Goal: Task Accomplishment & Management: Manage account settings

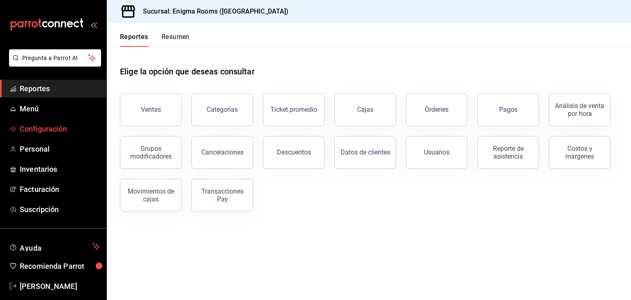
click at [44, 128] on span "Configuración" at bounding box center [60, 128] width 80 height 11
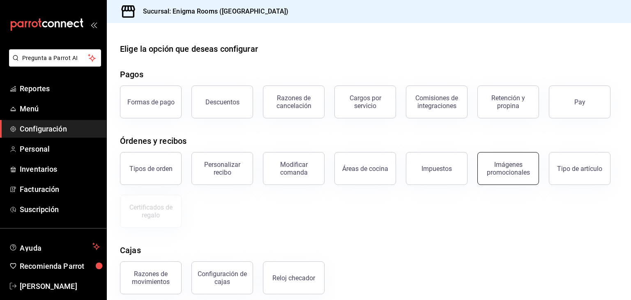
click at [507, 174] on div "Imágenes promocionales" at bounding box center [507, 169] width 51 height 16
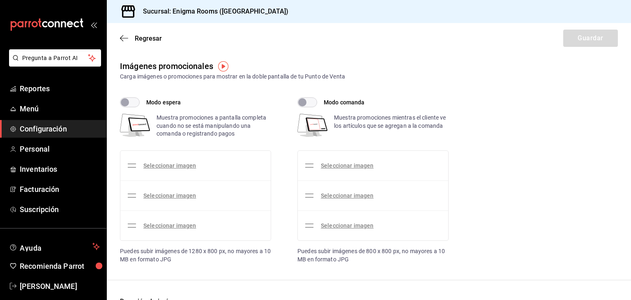
checkbox input "true"
type input "15"
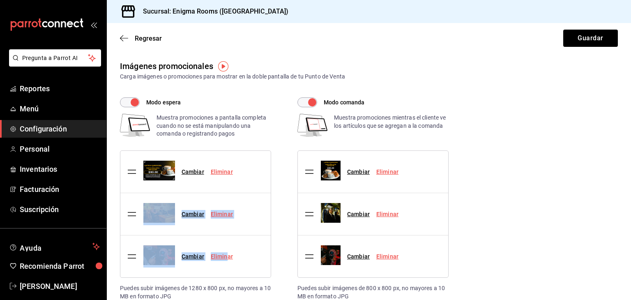
drag, startPoint x: 225, startPoint y: 255, endPoint x: 249, endPoint y: 193, distance: 67.5
click at [249, 192] on ul "Cambiar Eliminar Cambiar Eliminar Cambiar Eliminar" at bounding box center [195, 214] width 150 height 126
click at [250, 193] on li "Cambiar Eliminar" at bounding box center [195, 214] width 150 height 42
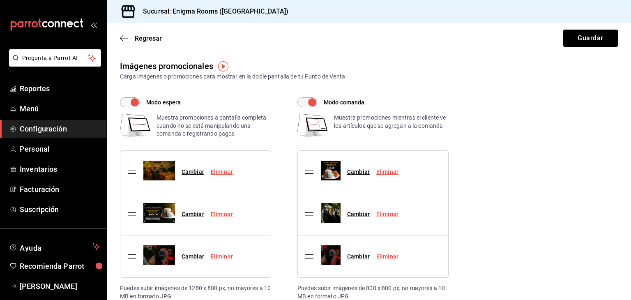
click at [224, 170] on link "Eliminar" at bounding box center [222, 171] width 22 height 7
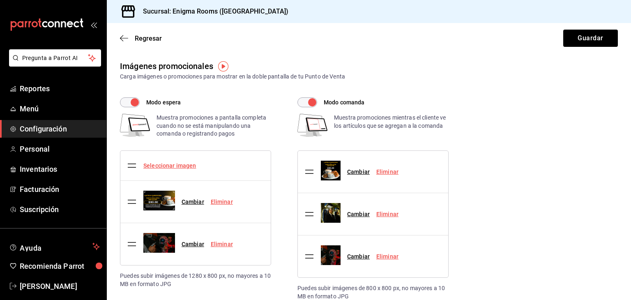
click at [180, 163] on link "Seleccionar imagen" at bounding box center [169, 165] width 53 height 7
click at [0, 0] on input "Seleccionar imagen" at bounding box center [0, 0] width 0 height 0
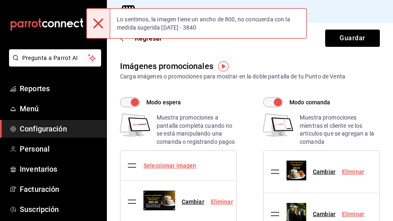
click at [162, 163] on link "Seleccionar imagen" at bounding box center [169, 165] width 53 height 7
click at [0, 0] on input "Seleccionar imagen" at bounding box center [0, 0] width 0 height 0
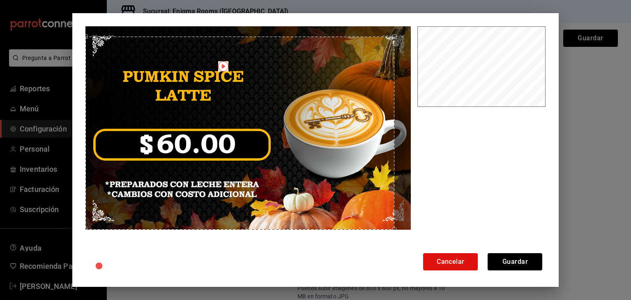
click at [76, 226] on div "Cancelar Guardar" at bounding box center [315, 149] width 487 height 273
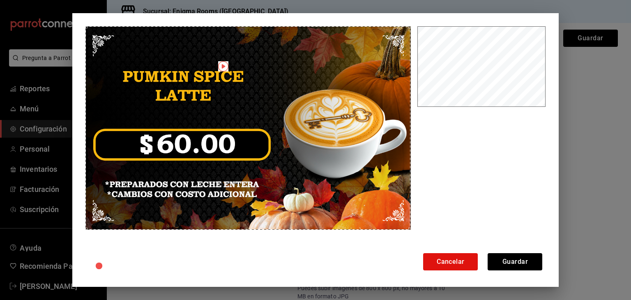
click at [411, 27] on div at bounding box center [315, 149] width 460 height 246
click at [522, 261] on button "Guardar" at bounding box center [514, 261] width 55 height 17
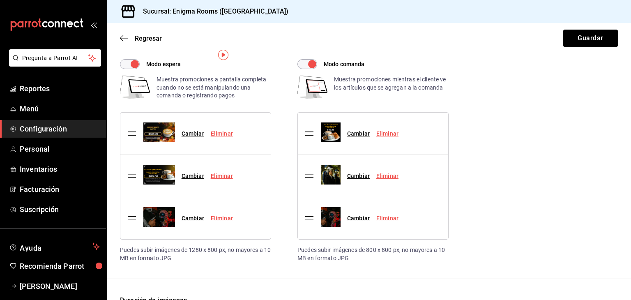
scroll to position [82, 0]
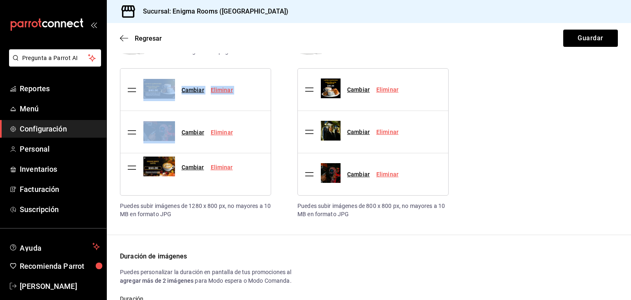
drag, startPoint x: 131, startPoint y: 89, endPoint x: 118, endPoint y: 167, distance: 79.1
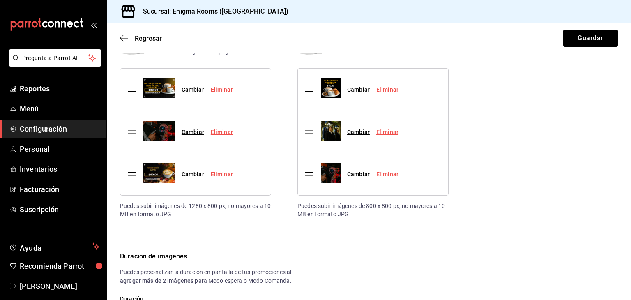
drag, startPoint x: 572, startPoint y: 102, endPoint x: 565, endPoint y: 87, distance: 16.7
click at [573, 101] on div "Modo espera Muestra promociones a pantalla completa cuando no se está manipulan…" at bounding box center [369, 116] width 498 height 203
drag, startPoint x: 305, startPoint y: 90, endPoint x: 303, endPoint y: 133, distance: 43.5
click at [196, 133] on link "Cambiar" at bounding box center [192, 132] width 23 height 7
click at [0, 0] on input "Cambiar" at bounding box center [0, 0] width 0 height 0
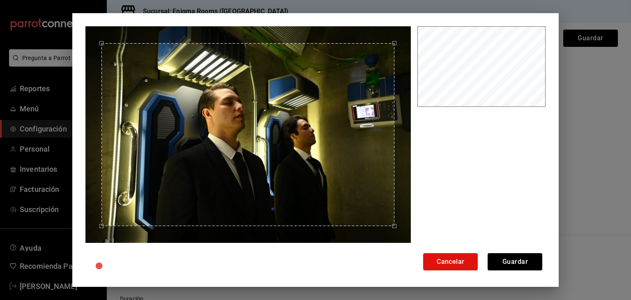
click at [461, 262] on button "Cancelar" at bounding box center [450, 261] width 55 height 17
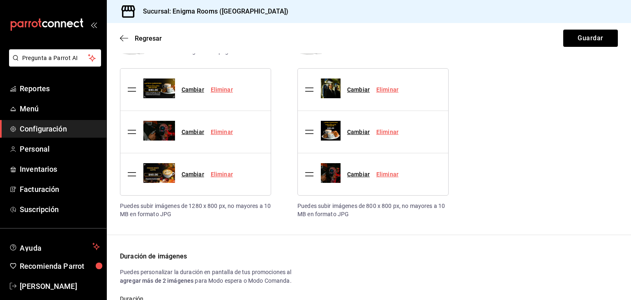
click at [221, 129] on link "Eliminar" at bounding box center [222, 132] width 22 height 7
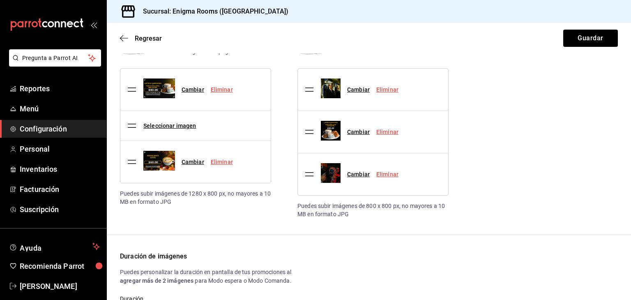
click at [160, 122] on div "Seleccionar imagen" at bounding box center [169, 126] width 53 height 9
click at [161, 125] on link "Seleccionar imagen" at bounding box center [169, 125] width 53 height 7
click at [0, 0] on input "Seleccionar imagen" at bounding box center [0, 0] width 0 height 0
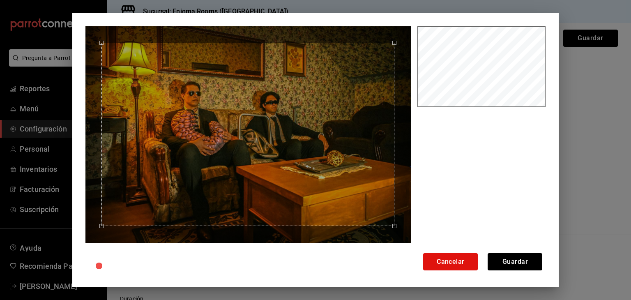
click at [99, 32] on div at bounding box center [247, 134] width 325 height 216
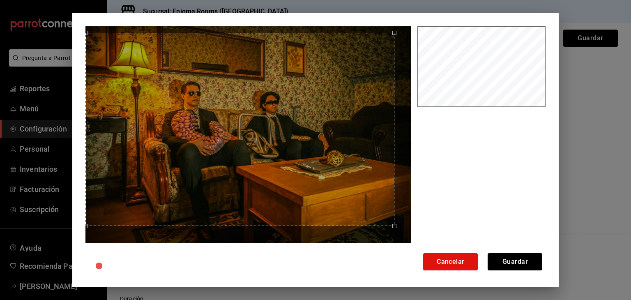
click at [78, 0] on html "Pregunta a Parrot AI Reportes Menú Configuración Personal Inventarios Facturaci…" at bounding box center [315, 150] width 631 height 300
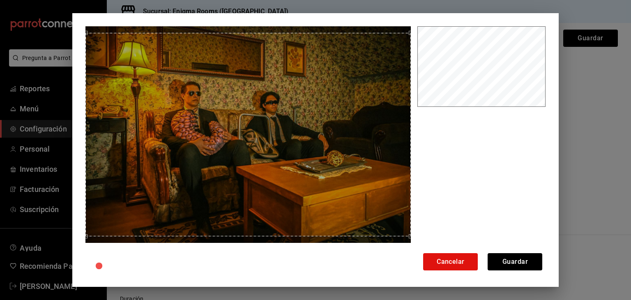
click at [432, 269] on div "Cancelar Guardar" at bounding box center [315, 149] width 487 height 273
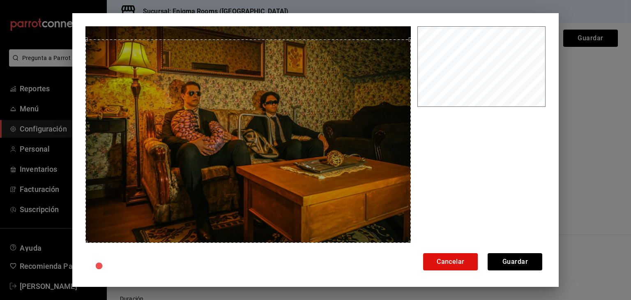
click at [332, 163] on div "Use the arrow keys to move the crop selection area" at bounding box center [247, 140] width 325 height 203
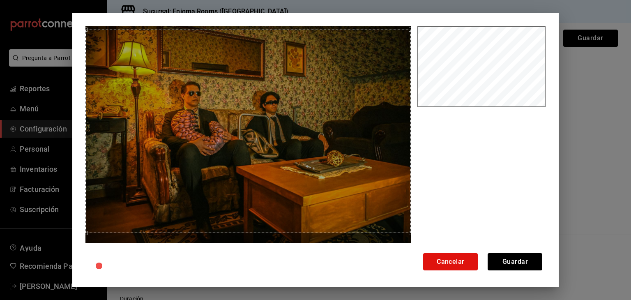
click at [189, 74] on div "Use the arrow keys to move the crop selection area" at bounding box center [247, 131] width 325 height 203
click at [512, 266] on button "Guardar" at bounding box center [514, 261] width 55 height 17
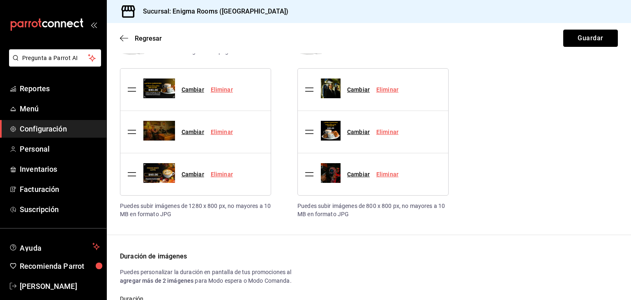
click at [577, 38] on button "Guardar" at bounding box center [590, 38] width 55 height 17
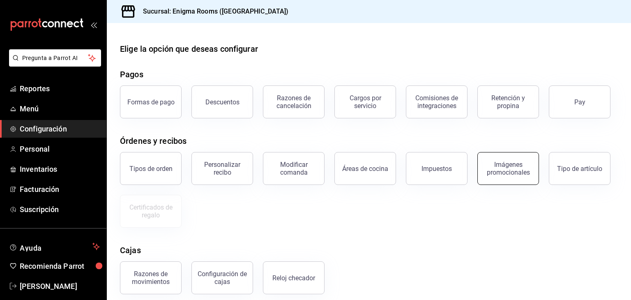
click at [499, 170] on div "Imágenes promocionales" at bounding box center [507, 169] width 51 height 16
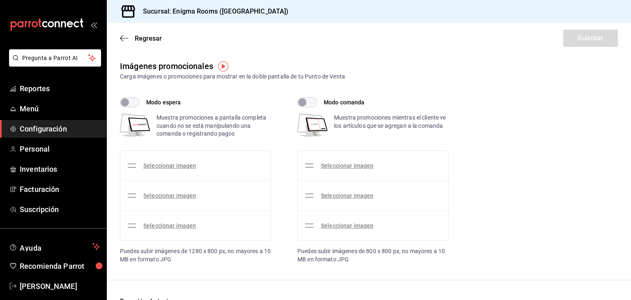
checkbox input "true"
type input "15"
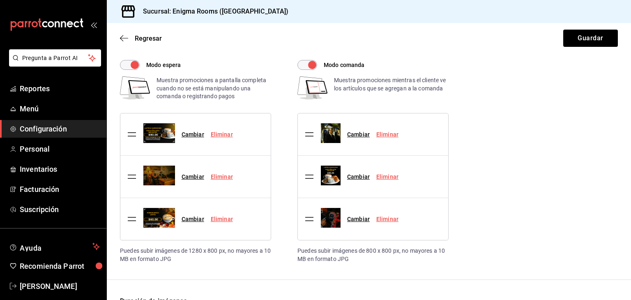
scroll to position [82, 0]
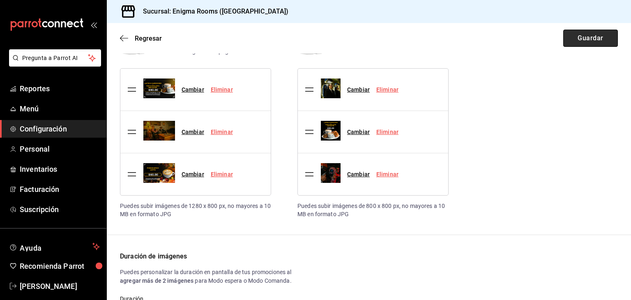
click at [567, 38] on button "Guardar" at bounding box center [590, 38] width 55 height 17
